Goal: Information Seeking & Learning: Check status

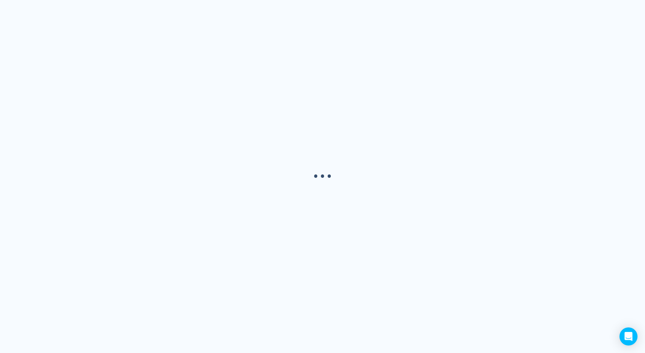
select select "USER"
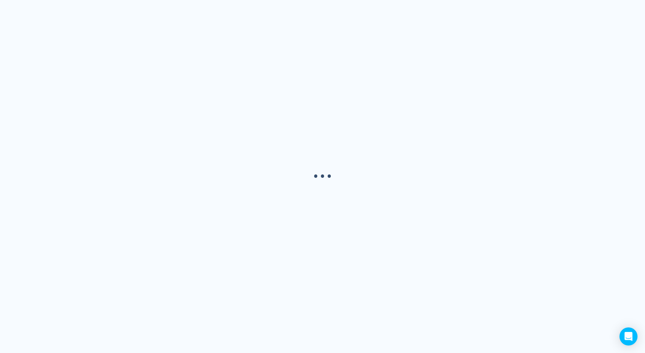
select select "USER"
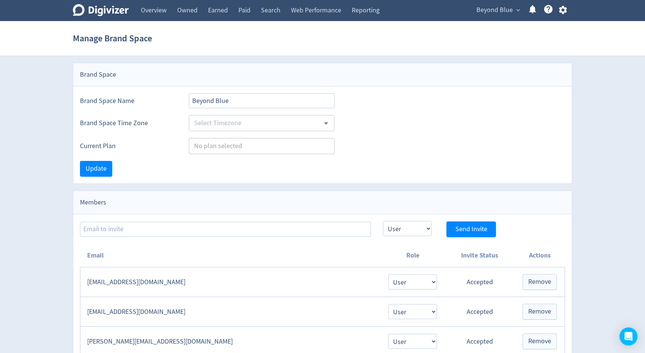
type input "[GEOGRAPHIC_DATA]/[GEOGRAPHIC_DATA]"
type input "Enterprise"
click at [501, 14] on span "Beyond Blue" at bounding box center [495, 10] width 36 height 12
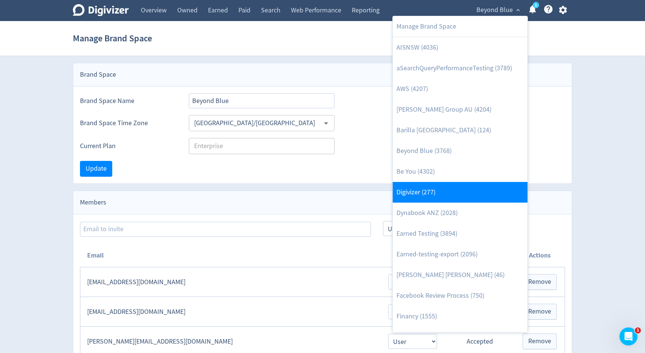
click at [453, 185] on link "Digivizer (277)" at bounding box center [460, 192] width 135 height 21
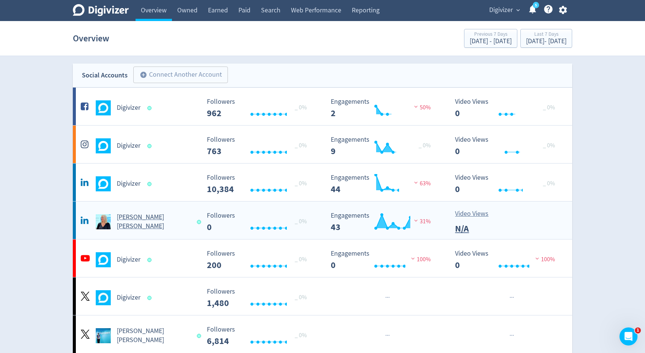
click at [160, 223] on h5 "[PERSON_NAME] [PERSON_NAME]" at bounding box center [153, 222] width 73 height 18
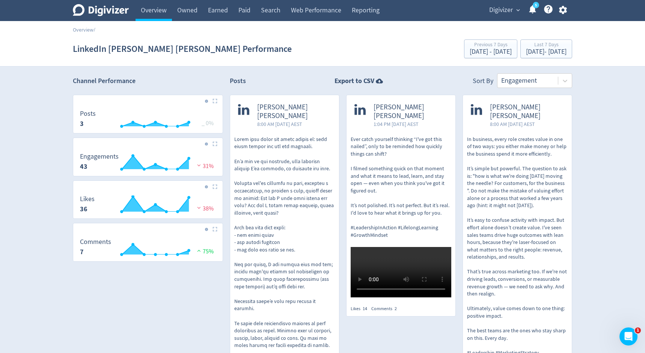
click at [269, 110] on span "[PERSON_NAME] [PERSON_NAME]" at bounding box center [294, 111] width 74 height 17
click at [565, 82] on icon at bounding box center [566, 81] width 8 height 8
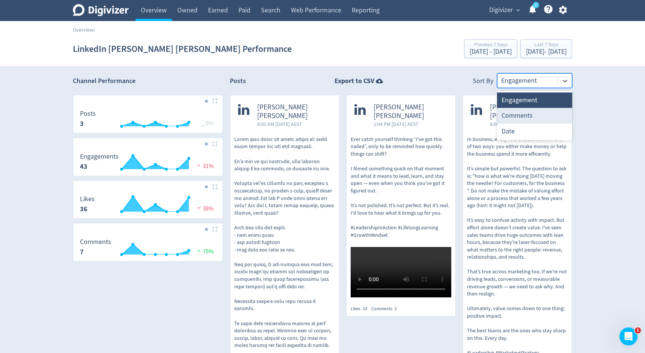
click at [552, 112] on div "Comments" at bounding box center [534, 115] width 75 height 15
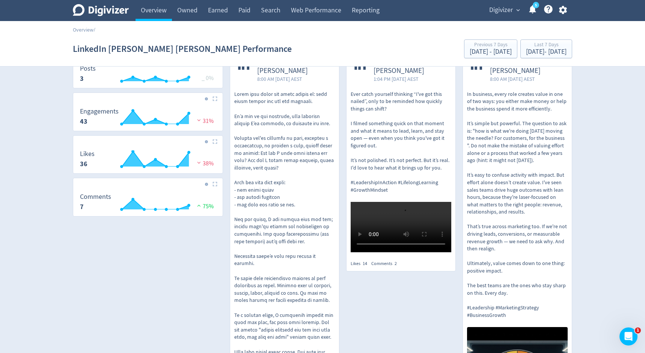
scroll to position [13, 0]
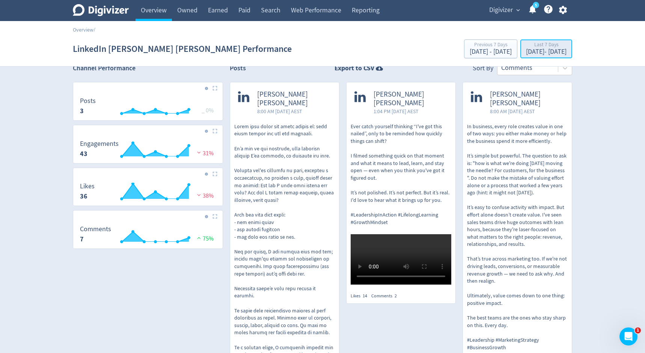
click at [553, 53] on div "[DATE] - [DATE]" at bounding box center [546, 51] width 41 height 7
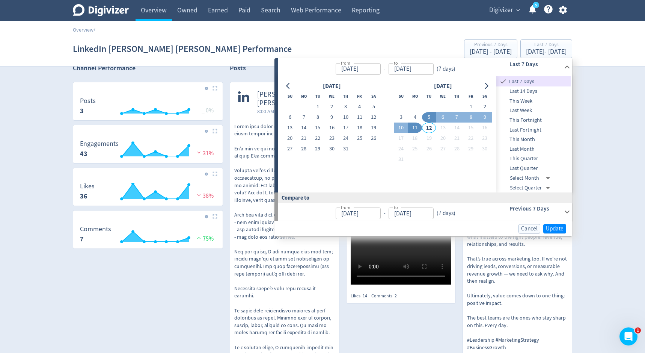
click at [542, 138] on span "This Month" at bounding box center [534, 139] width 74 height 8
type input "[DATE]"
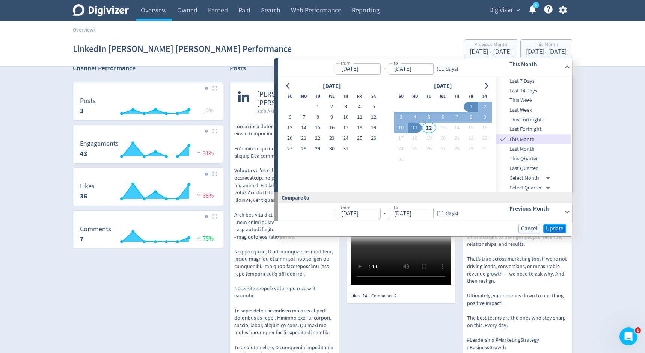
click at [561, 228] on span "Update" at bounding box center [555, 229] width 18 height 6
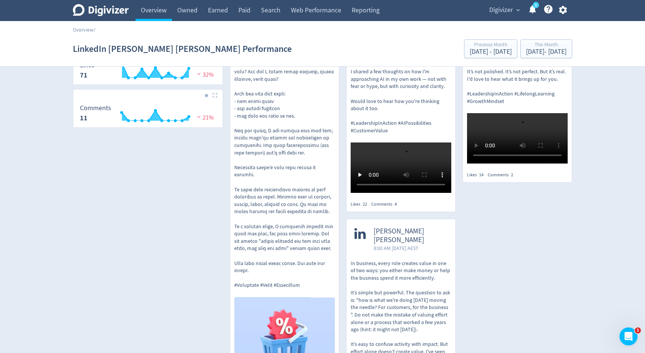
scroll to position [33, 0]
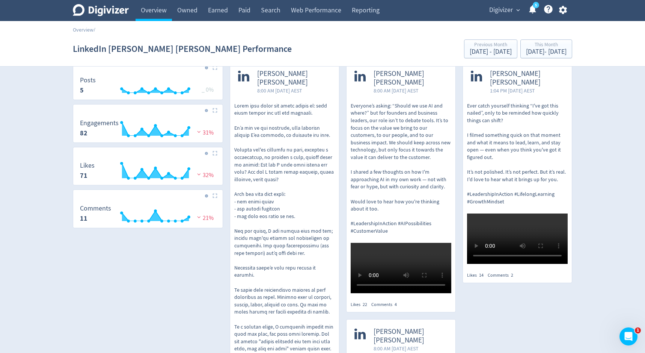
click at [302, 102] on p at bounding box center [284, 245] width 101 height 287
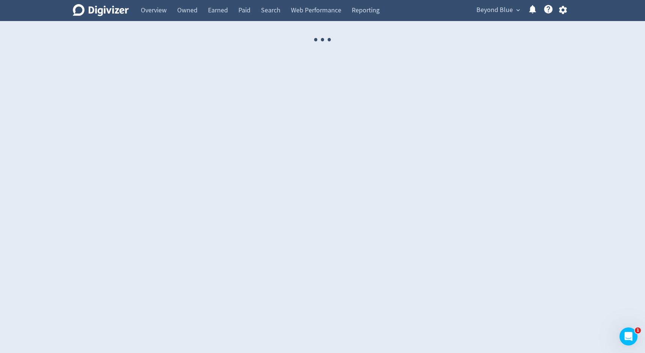
select select "USER"
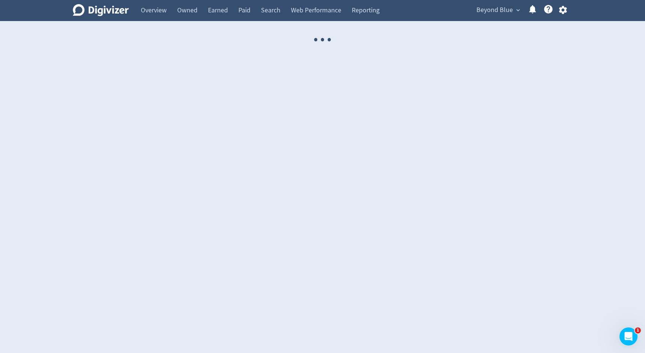
select select "USER"
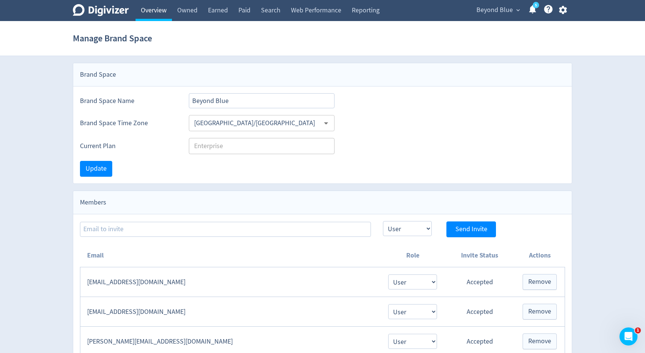
click at [142, 13] on link "Overview" at bounding box center [154, 10] width 36 height 21
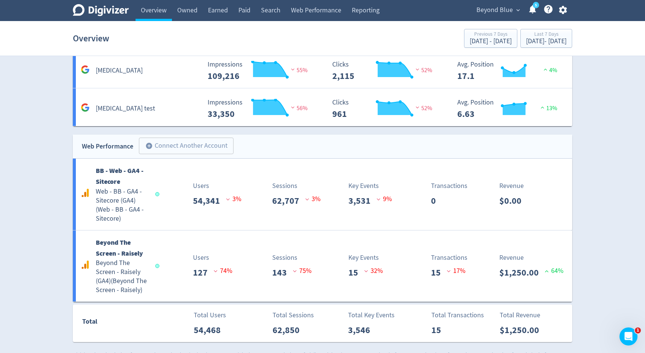
scroll to position [1710, 0]
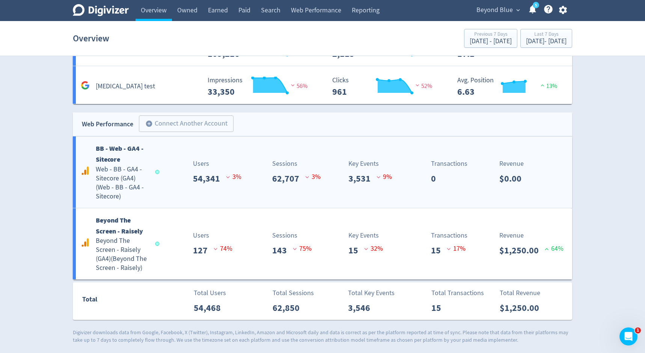
click at [159, 172] on span at bounding box center [159, 172] width 6 height 4
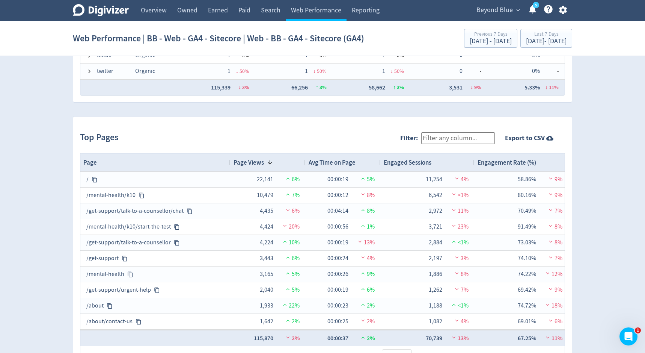
scroll to position [742, 0]
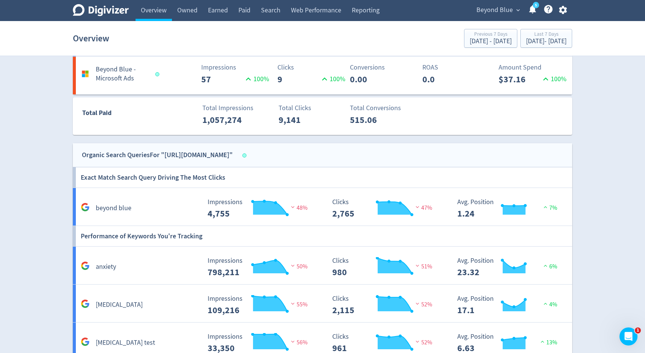
scroll to position [1455, 0]
